Goal: Download file/media

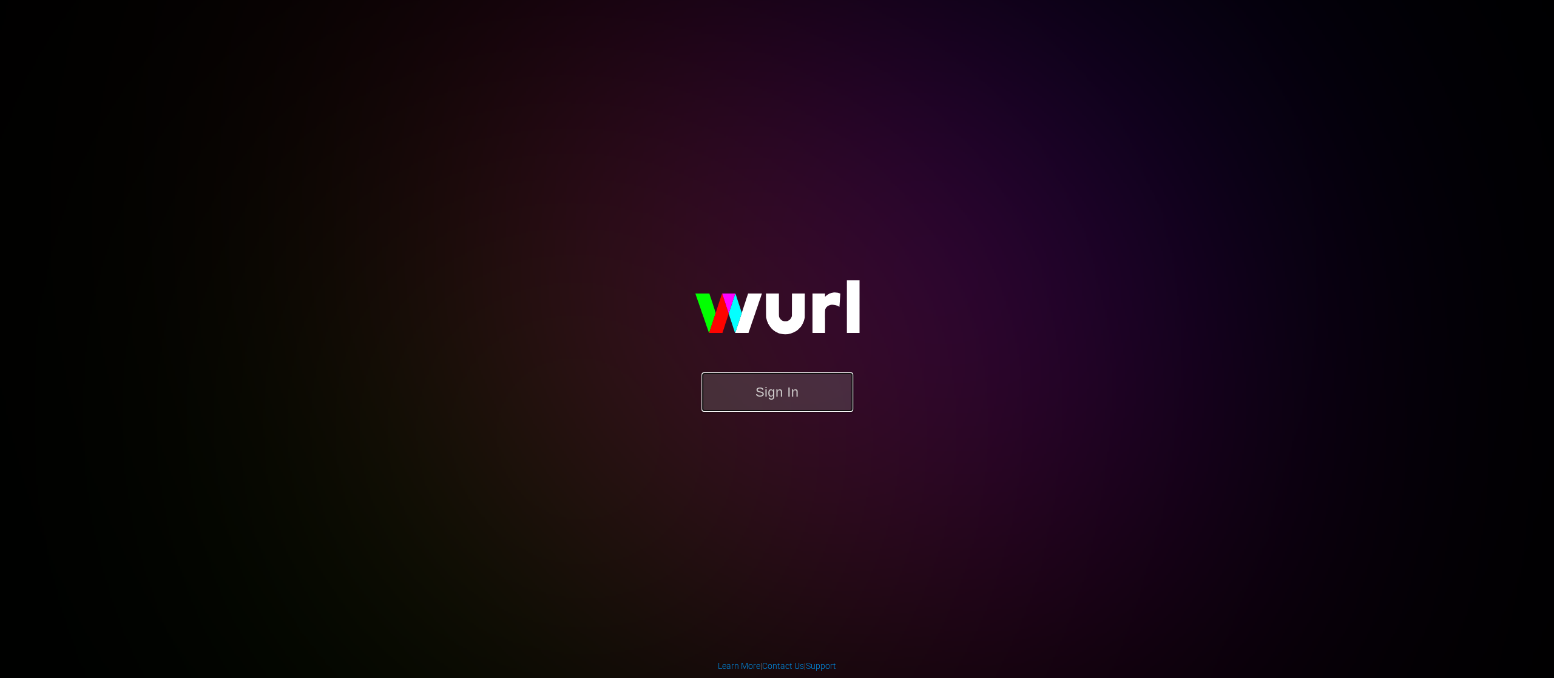
click at [755, 398] on button "Sign In" at bounding box center [778, 392] width 152 height 39
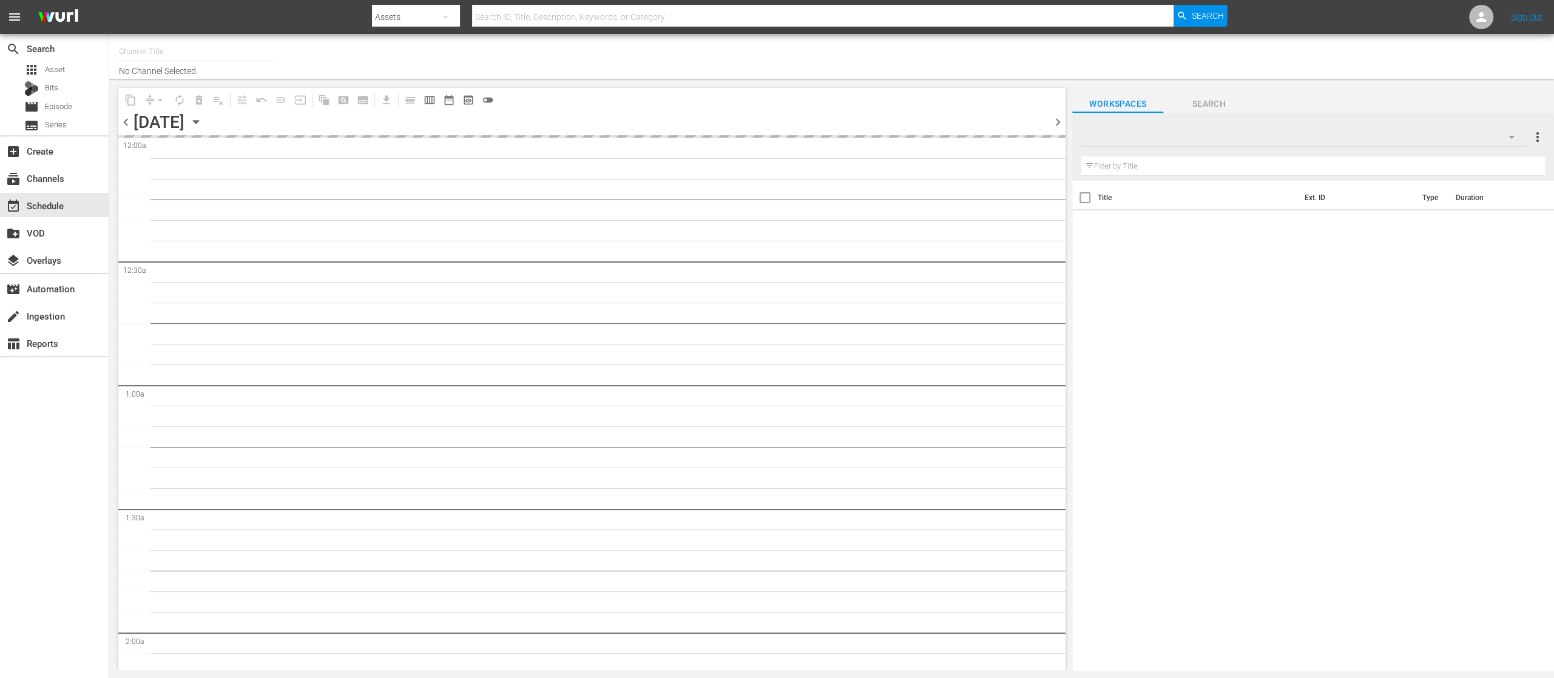
type input "United Fight Alliance (1569)"
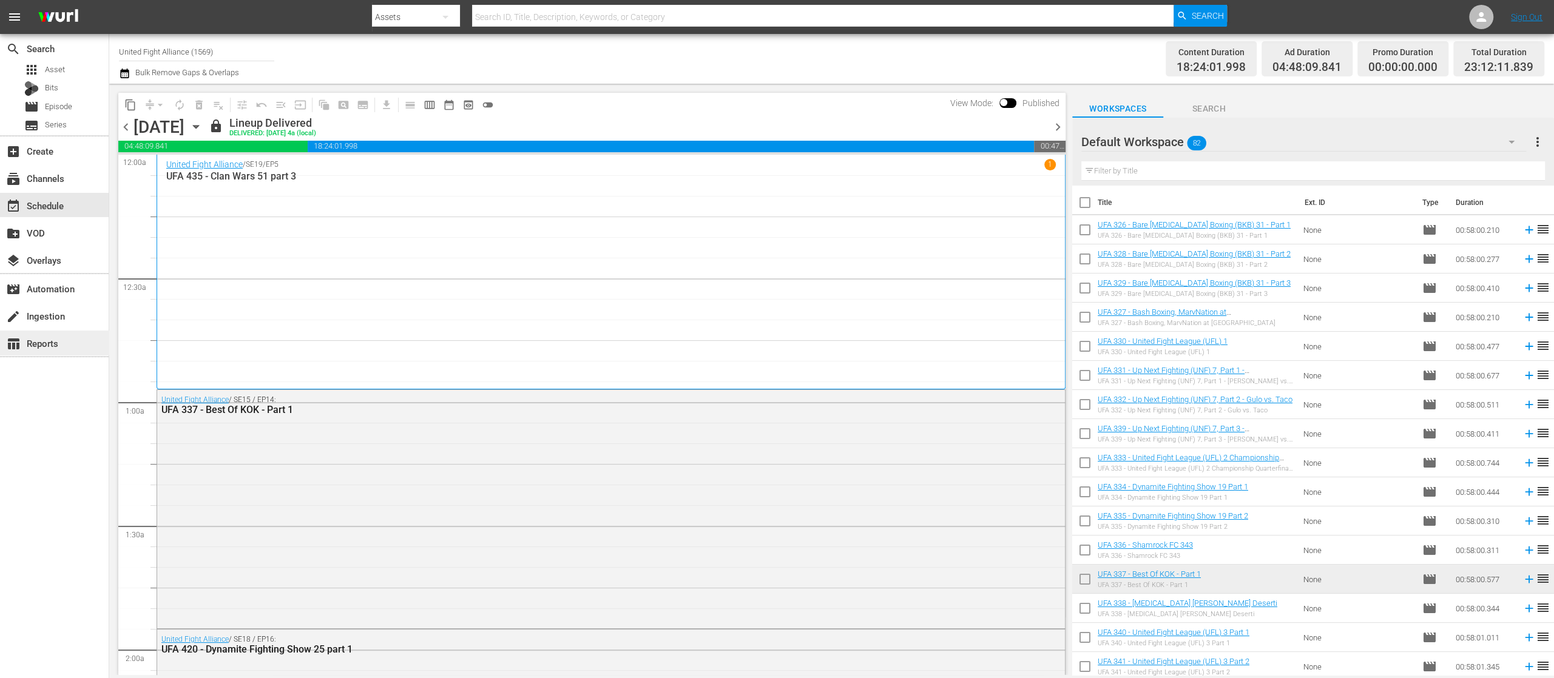
click at [53, 342] on div "table_chart Reports" at bounding box center [34, 341] width 68 height 11
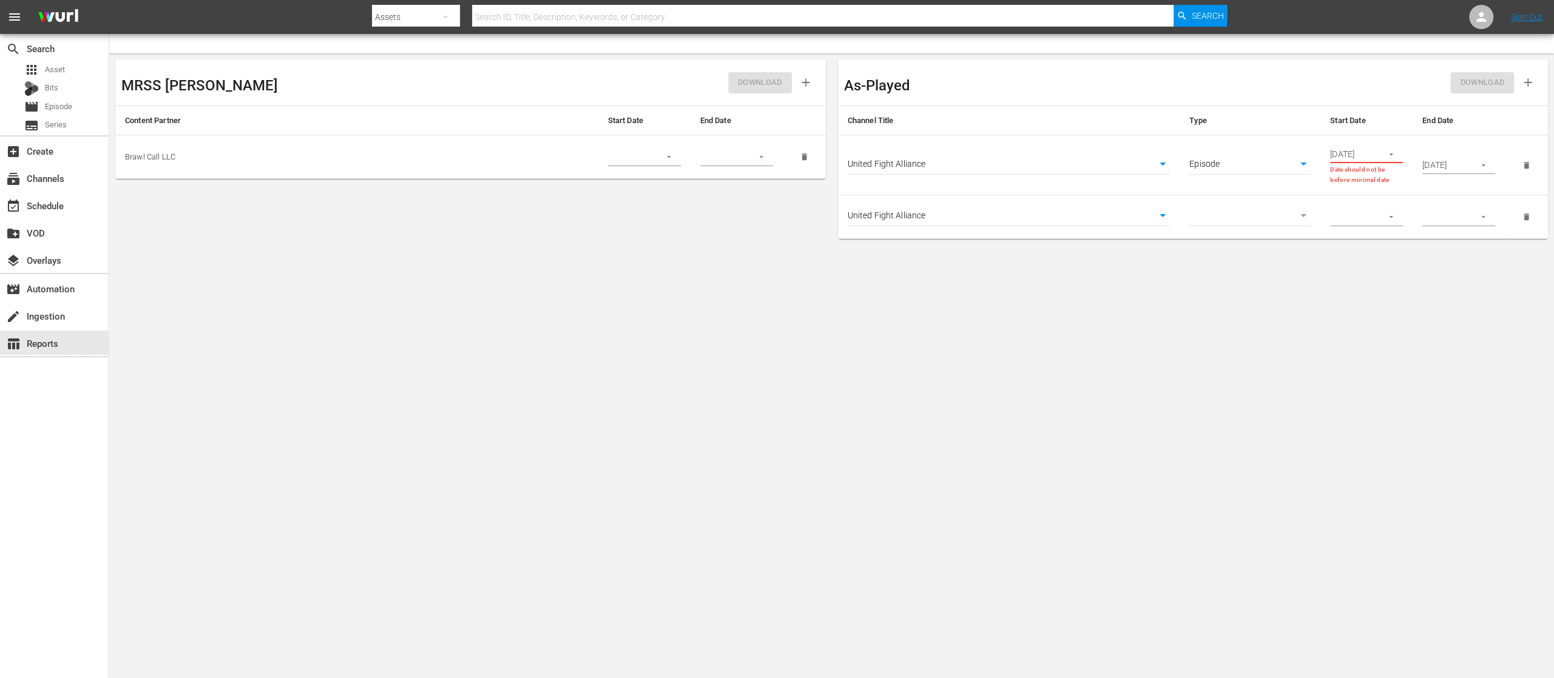
click at [1352, 157] on input "04/01/2025" at bounding box center [1352, 154] width 44 height 18
click at [1393, 155] on icon "button" at bounding box center [1391, 154] width 9 height 9
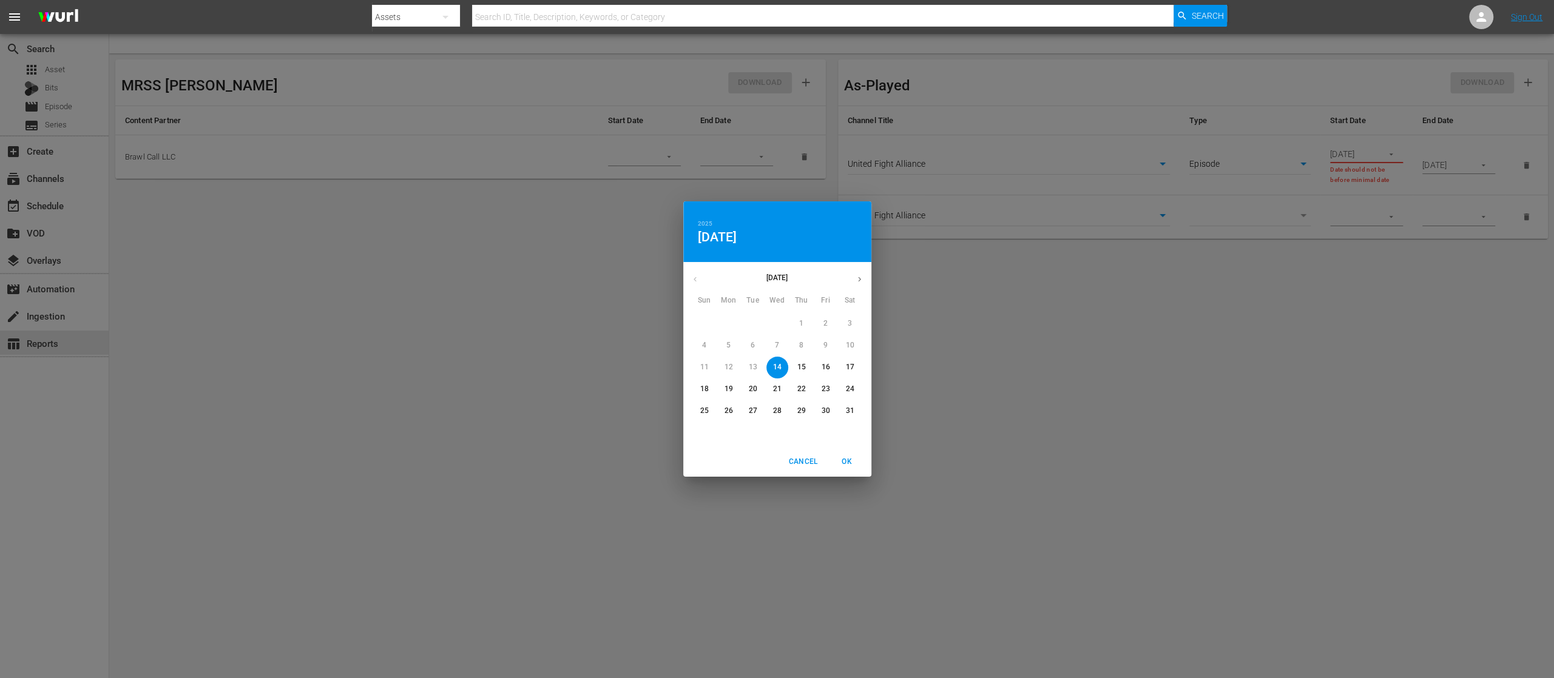
click at [859, 278] on icon "button" at bounding box center [859, 279] width 3 height 5
click at [862, 282] on icon "button" at bounding box center [859, 279] width 9 height 9
click at [751, 325] on p "1" at bounding box center [753, 324] width 4 height 10
click at [800, 411] on p "31" at bounding box center [801, 411] width 8 height 10
click at [757, 322] on span "1" at bounding box center [753, 324] width 22 height 10
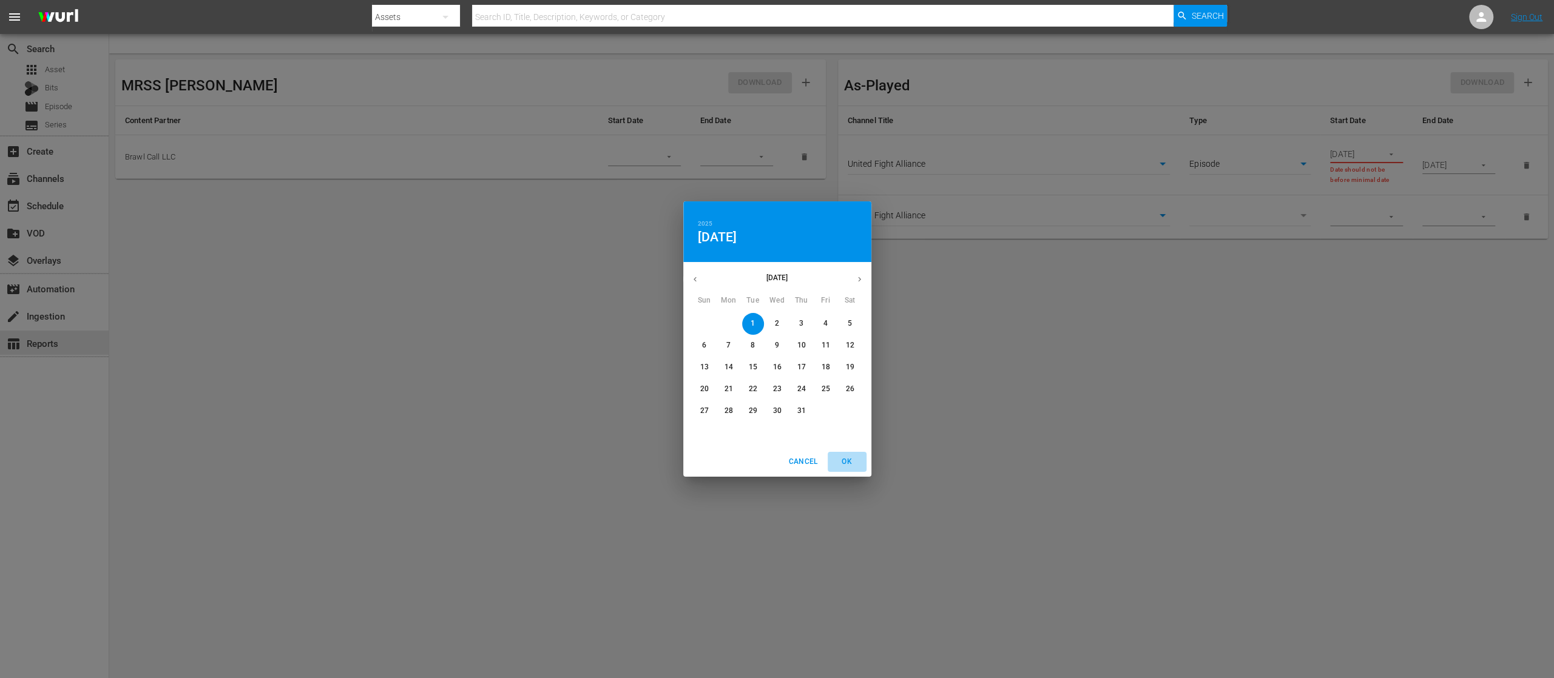
click at [845, 458] on span "OK" at bounding box center [847, 462] width 29 height 13
type input "07/01/2025"
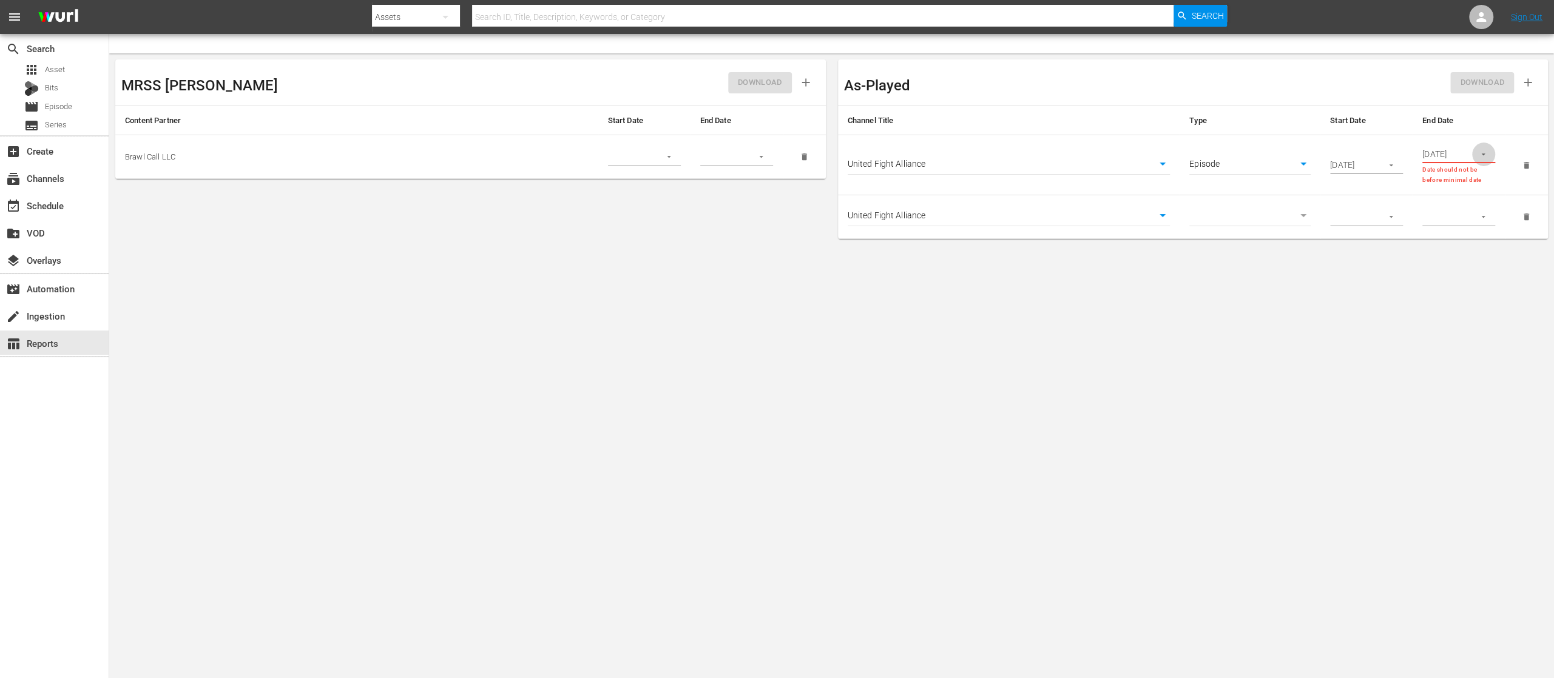
click at [1487, 155] on icon "button" at bounding box center [1483, 154] width 9 height 9
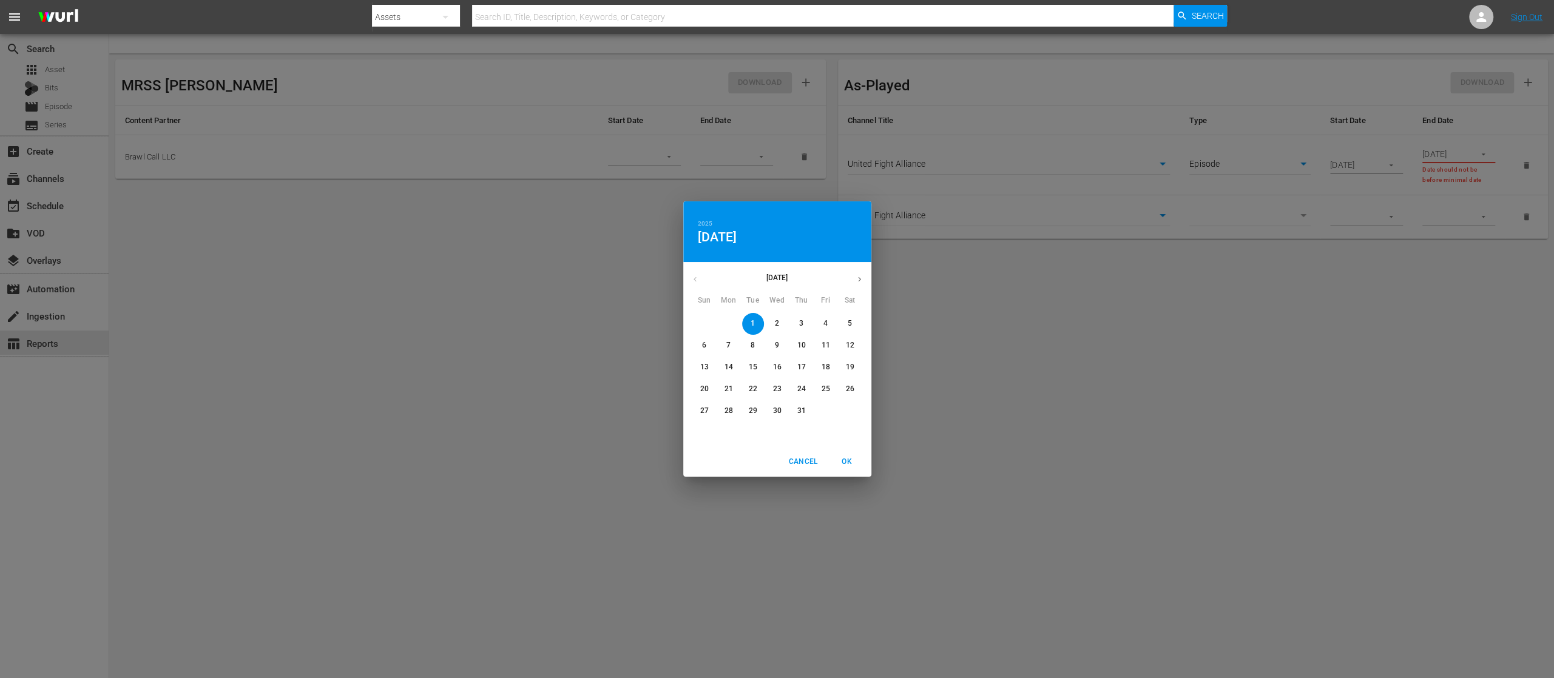
click at [802, 408] on p "31" at bounding box center [801, 411] width 8 height 10
click at [846, 458] on span "OK" at bounding box center [847, 462] width 29 height 13
type input "07/31/2025"
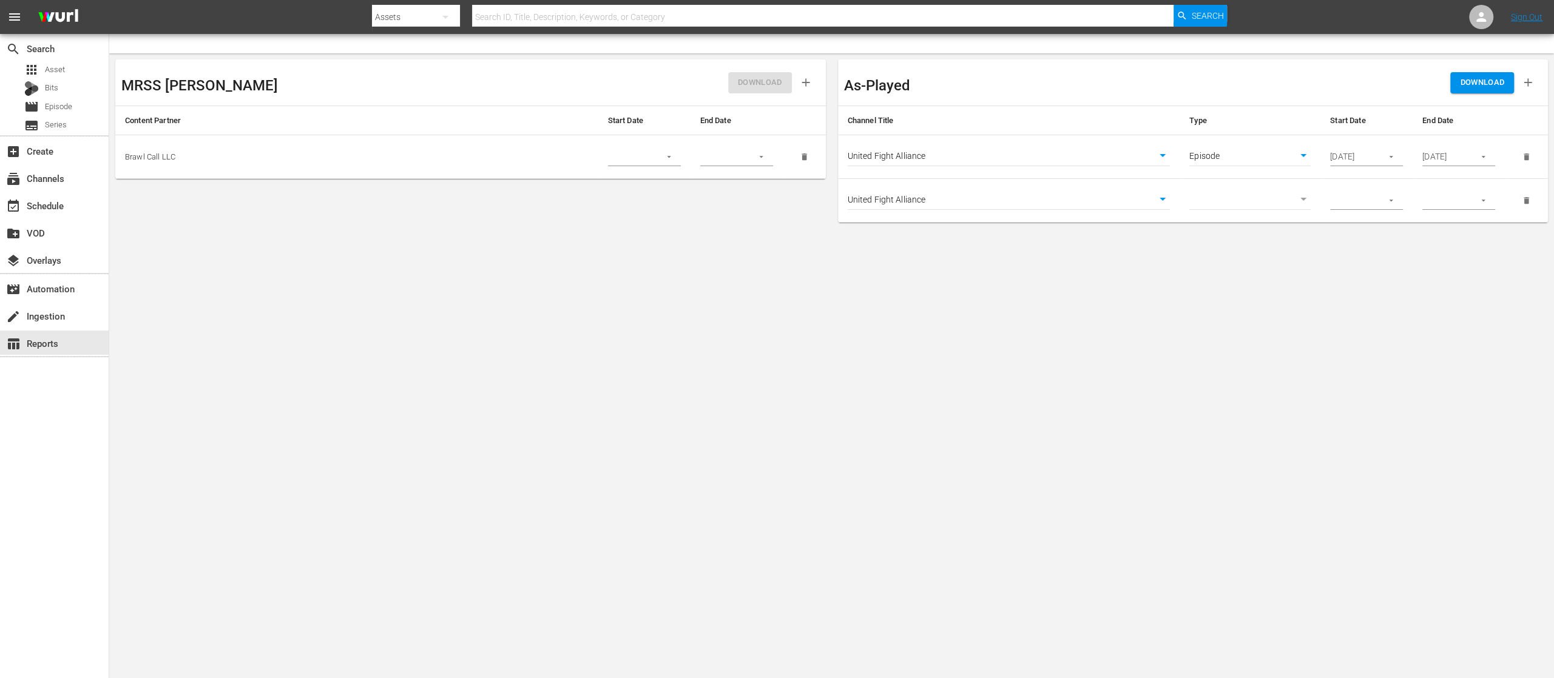
click at [1475, 76] on span "DOWNLOAD" at bounding box center [1482, 83] width 44 height 14
click at [143, 425] on body "menu Search By Assets Search ID, Title, Description, Keywords, or Category Sear…" at bounding box center [777, 339] width 1554 height 678
click at [1479, 80] on span "DOWNLOAD" at bounding box center [1482, 83] width 44 height 14
click at [1481, 84] on span "DOWNLOAD" at bounding box center [1482, 83] width 44 height 14
